Goal: Find contact information: Find contact information

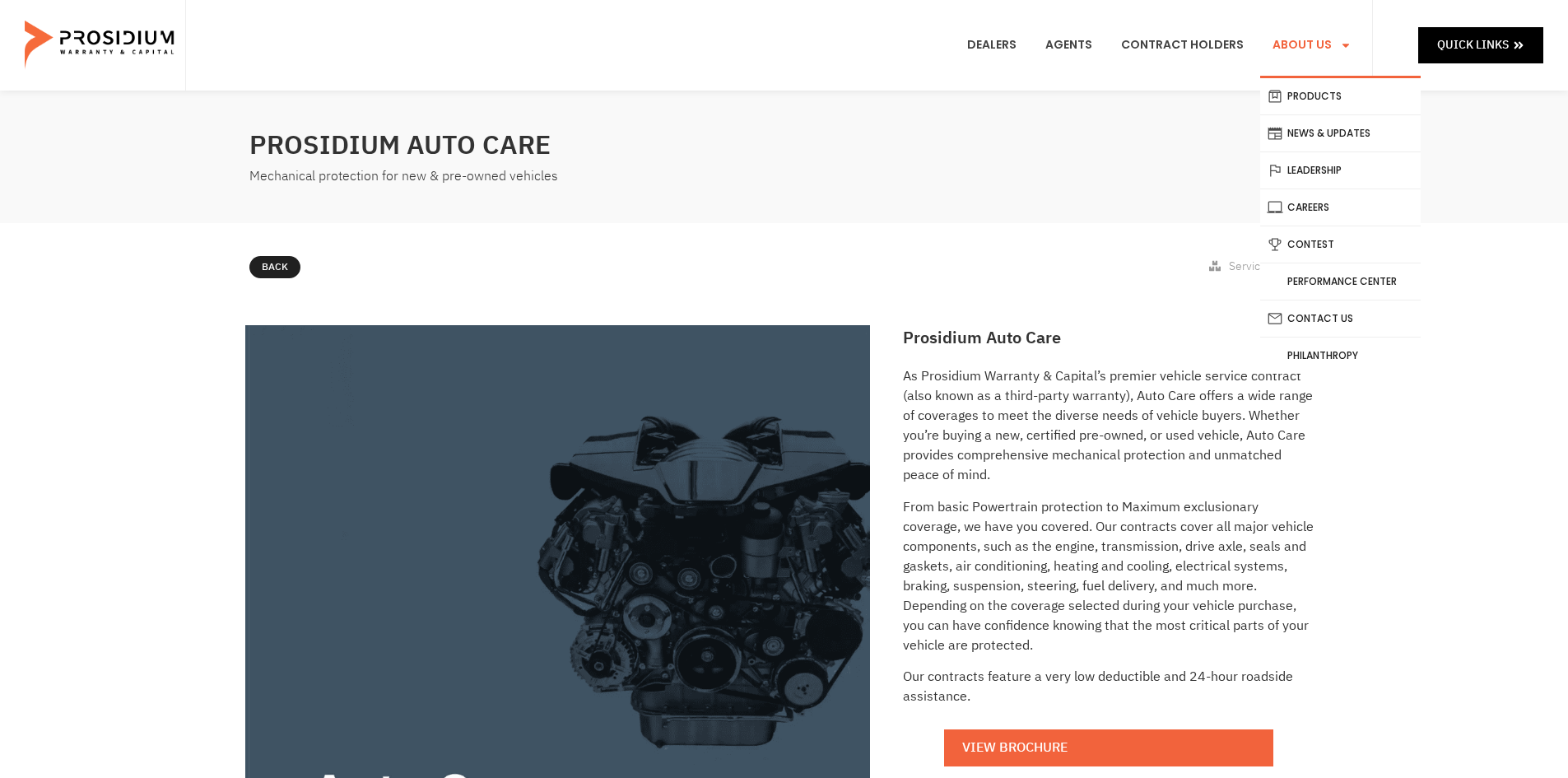
click at [1354, 34] on link "About Us" at bounding box center [1312, 45] width 104 height 61
click at [1298, 318] on link "Contact Us" at bounding box center [1341, 318] width 161 height 36
